Goal: Register for event/course

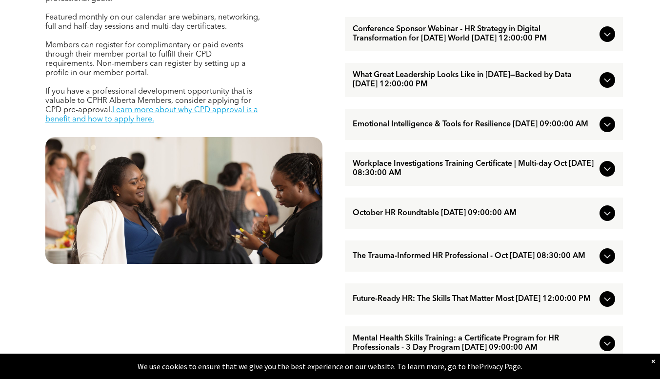
scroll to position [420, 0]
click at [600, 220] on div at bounding box center [607, 213] width 16 height 16
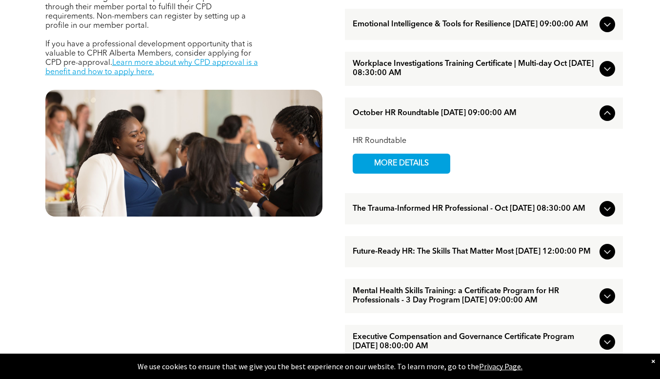
scroll to position [468, 0]
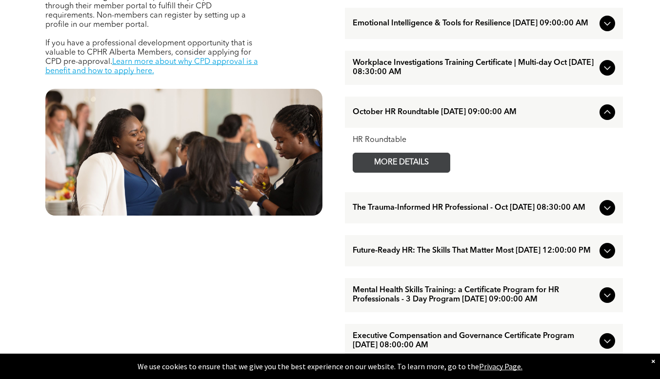
click at [438, 171] on span "MORE DETAILS" at bounding box center [401, 162] width 77 height 19
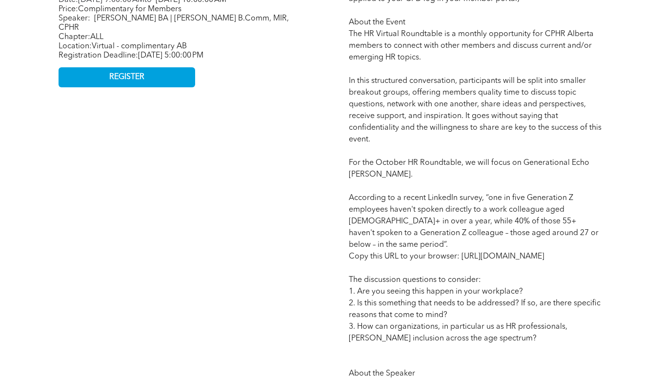
scroll to position [515, 0]
click at [438, 171] on p "Competency: Guide, Coach, and Advise CPD: # 1 (Upon confirmation of attendance …" at bounding box center [475, 245] width 253 height 574
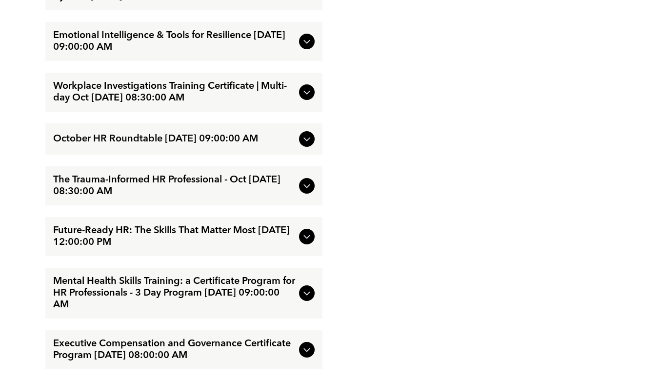
scroll to position [1319, 0]
